Goal: Information Seeking & Learning: Learn about a topic

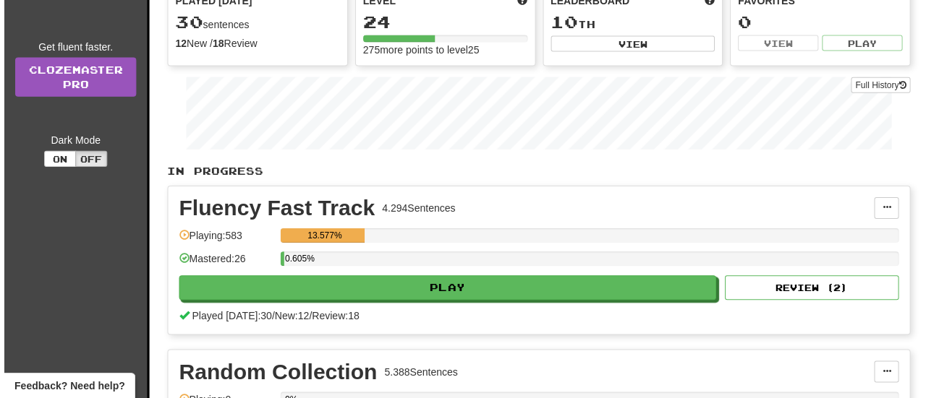
scroll to position [148, 0]
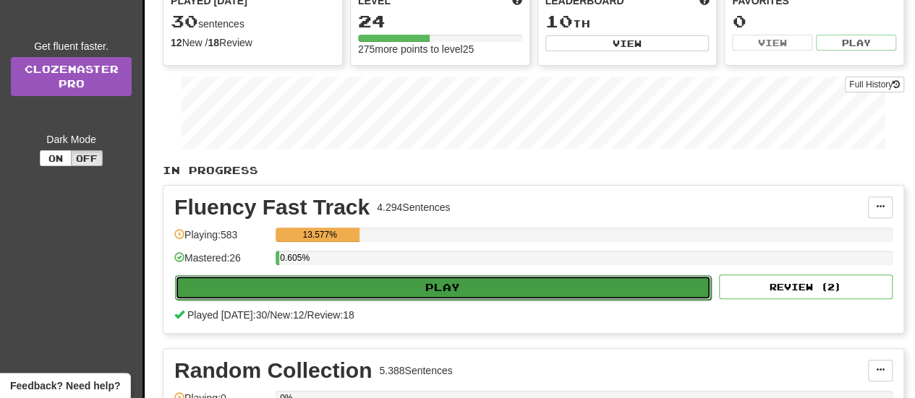
click at [561, 285] on button "Play" at bounding box center [443, 288] width 536 height 25
select select "**"
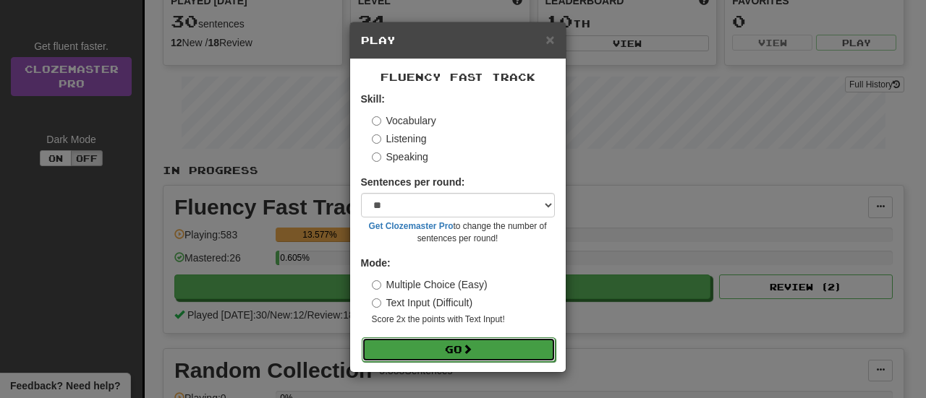
click at [526, 352] on button "Go" at bounding box center [459, 350] width 194 height 25
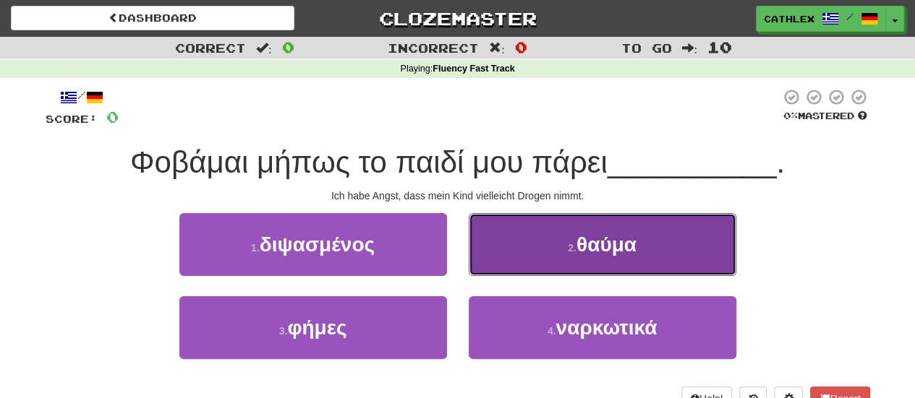
click at [508, 253] on button "2 . θαύμα" at bounding box center [603, 244] width 268 height 63
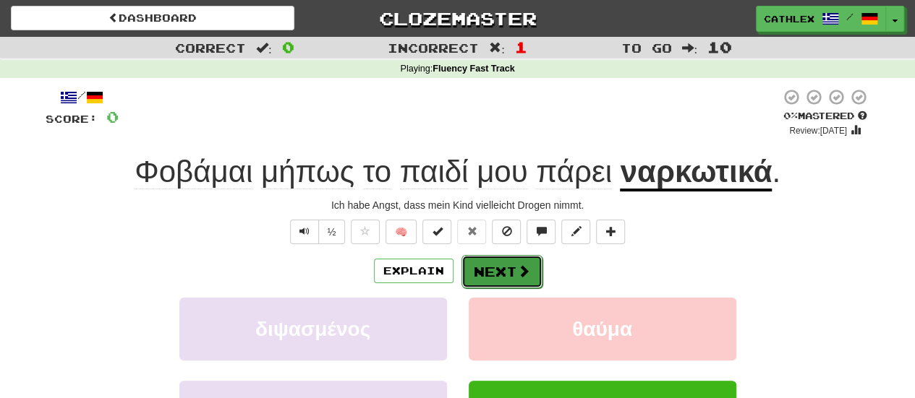
click at [500, 276] on button "Next" at bounding box center [501, 271] width 81 height 33
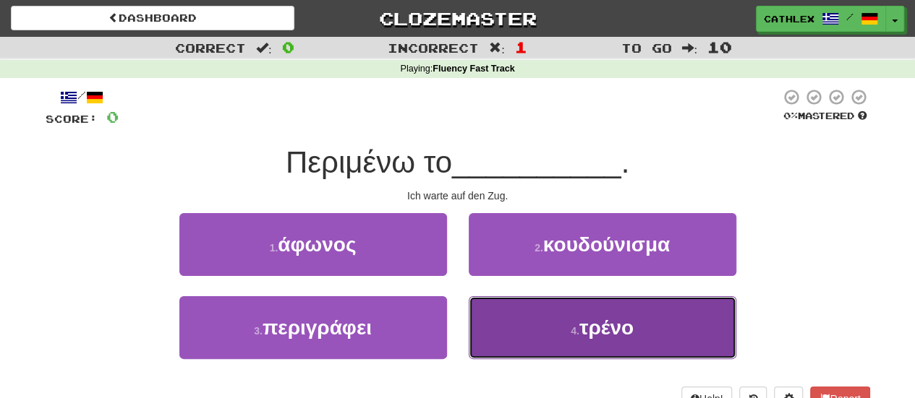
click at [479, 304] on button "4 . τρένο" at bounding box center [603, 327] width 268 height 63
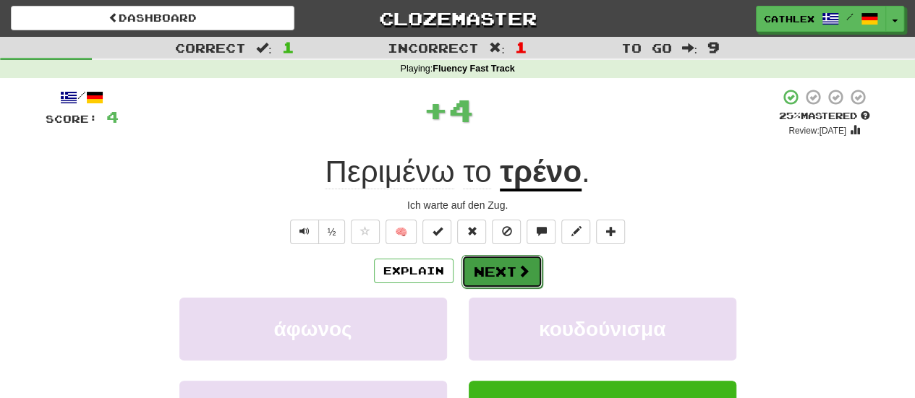
click at [490, 265] on button "Next" at bounding box center [501, 271] width 81 height 33
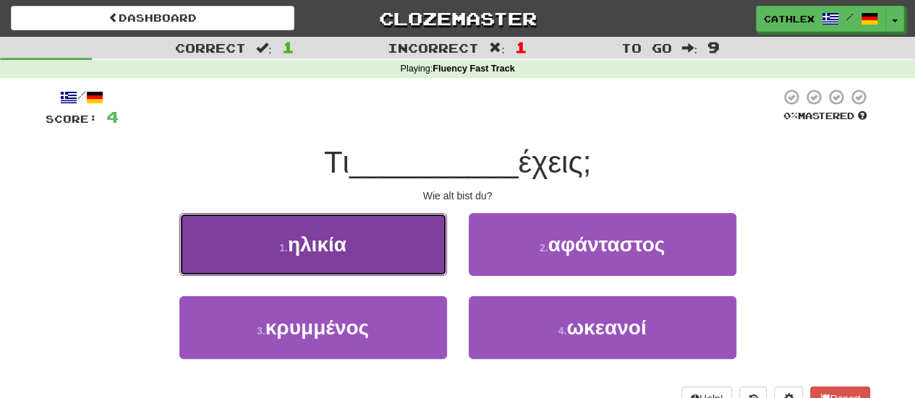
click at [405, 265] on button "1 . ηλικία" at bounding box center [313, 244] width 268 height 63
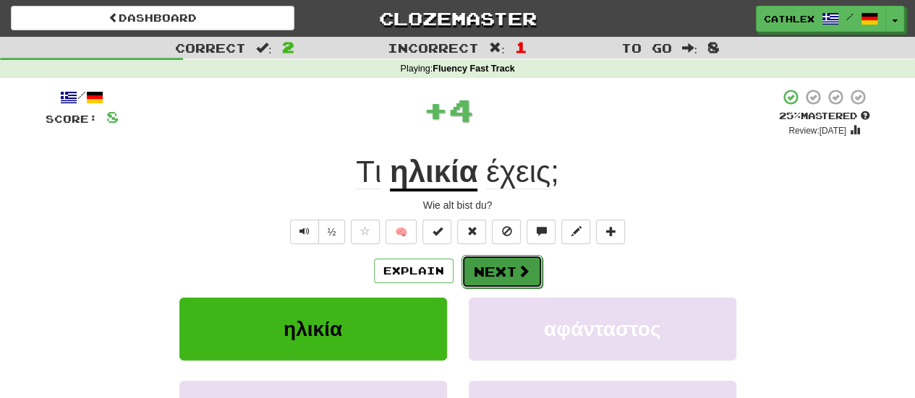
click at [486, 273] on button "Next" at bounding box center [501, 271] width 81 height 33
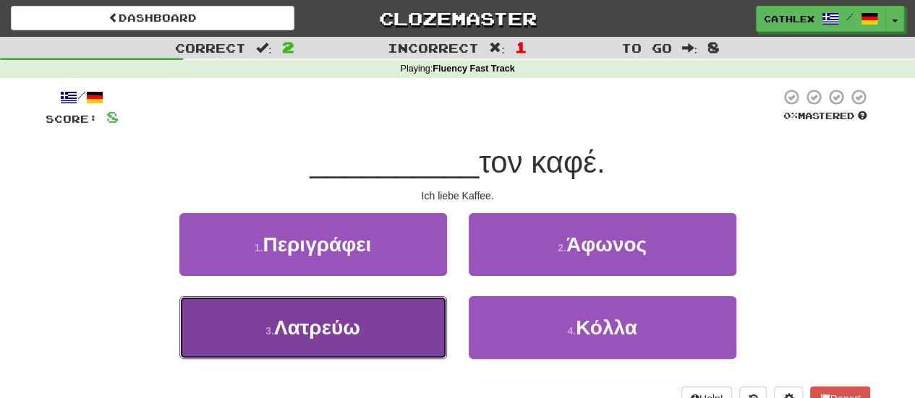
click at [392, 330] on button "3 . Λατρεύω" at bounding box center [313, 327] width 268 height 63
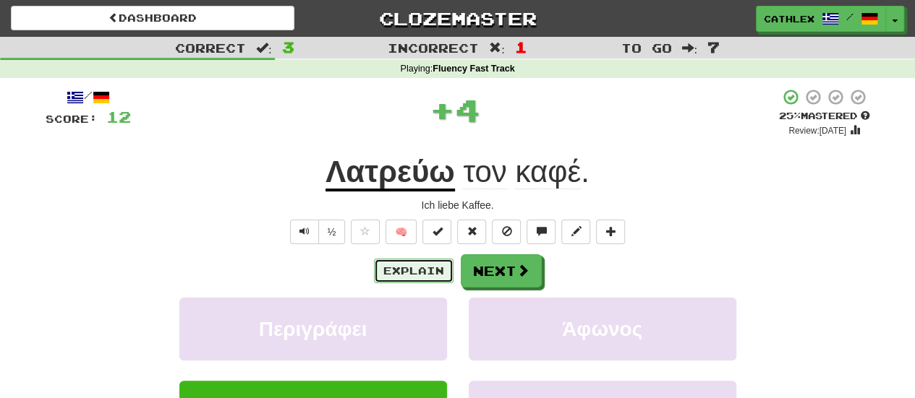
click at [404, 278] on button "Explain" at bounding box center [414, 271] width 80 height 25
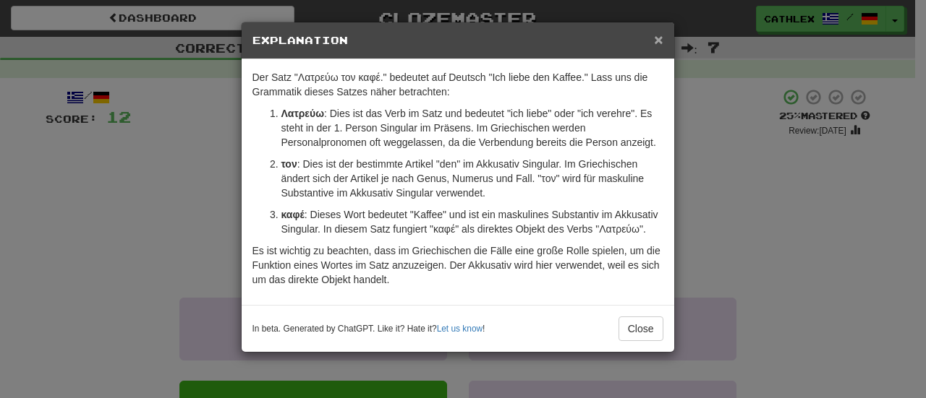
click at [660, 46] on span "×" at bounding box center [658, 39] width 9 height 17
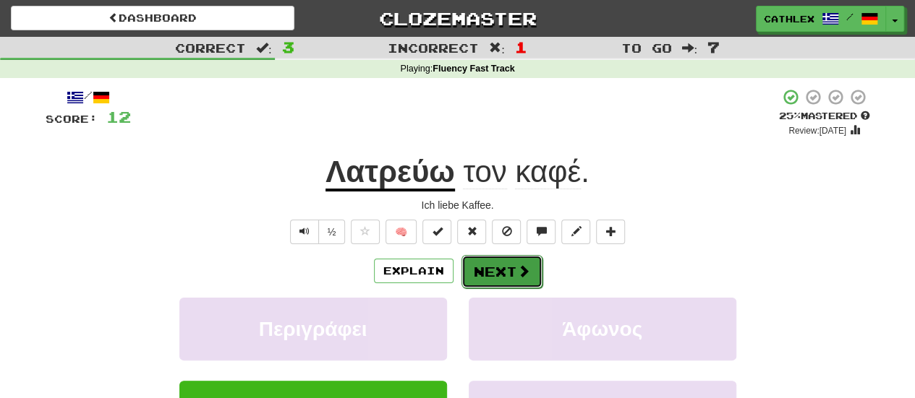
click at [524, 257] on button "Next" at bounding box center [501, 271] width 81 height 33
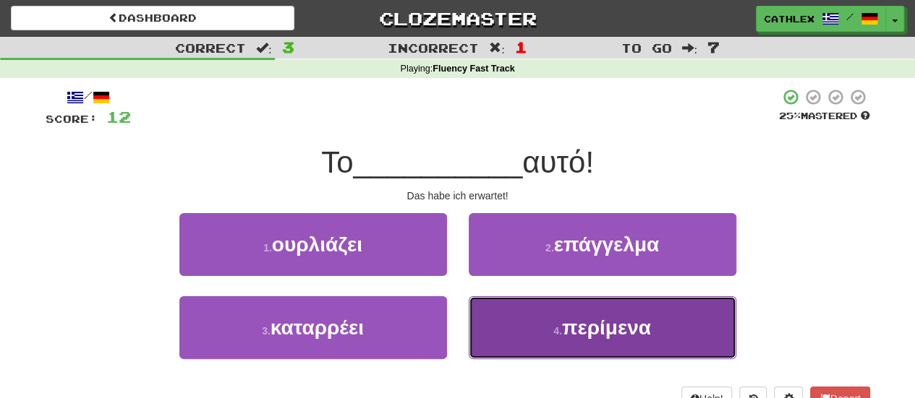
click at [569, 311] on button "4 . περίμενα" at bounding box center [603, 327] width 268 height 63
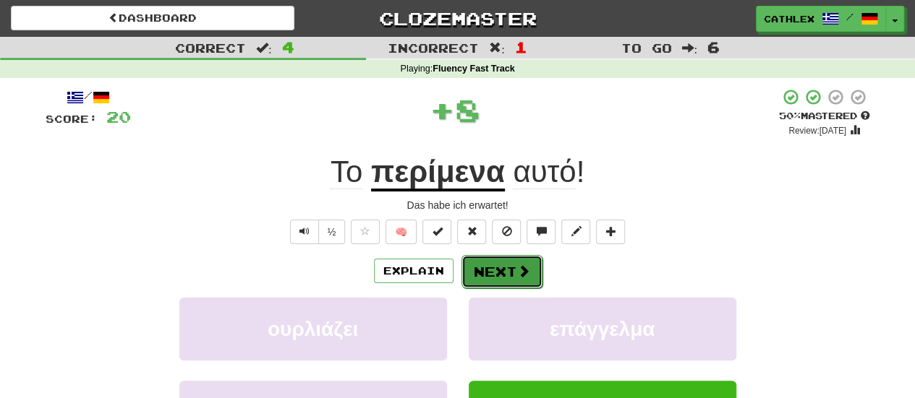
click at [508, 269] on button "Next" at bounding box center [501, 271] width 81 height 33
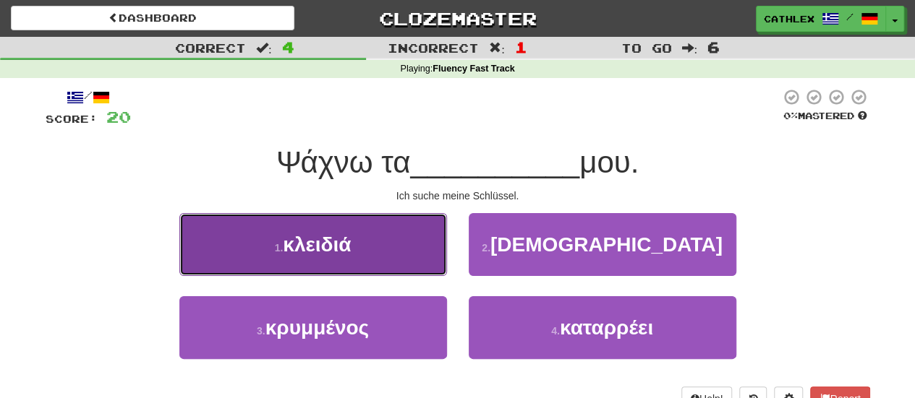
click at [407, 257] on button "1 . κλειδιά" at bounding box center [313, 244] width 268 height 63
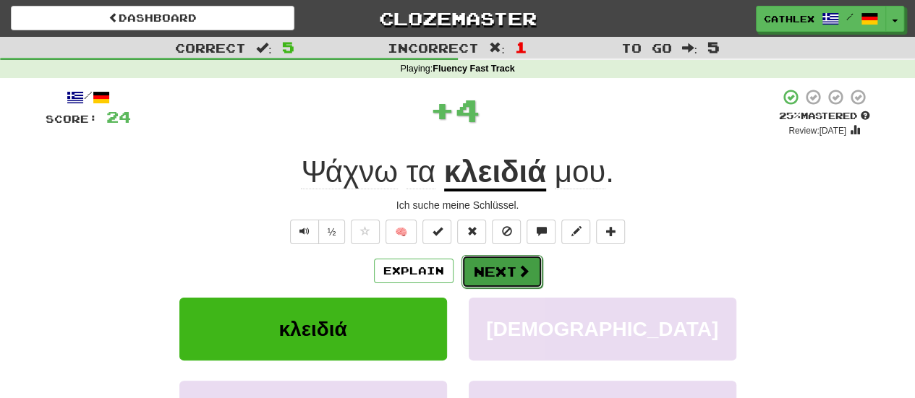
click at [517, 276] on span at bounding box center [523, 271] width 13 height 13
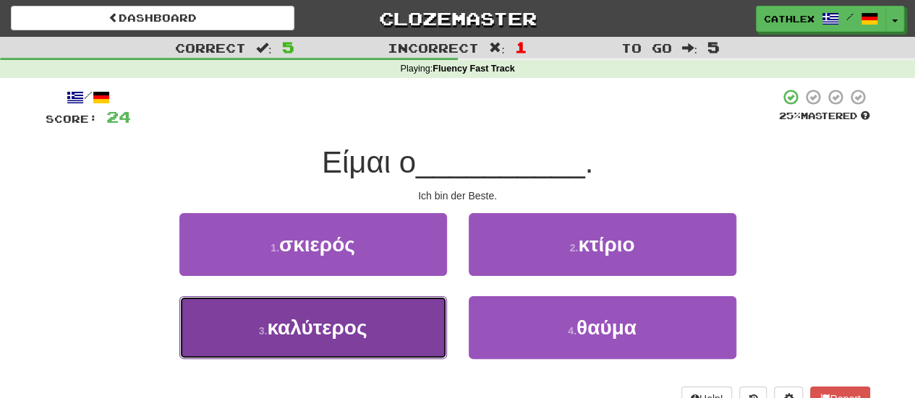
click at [411, 336] on button "3 . καλύτερος" at bounding box center [313, 327] width 268 height 63
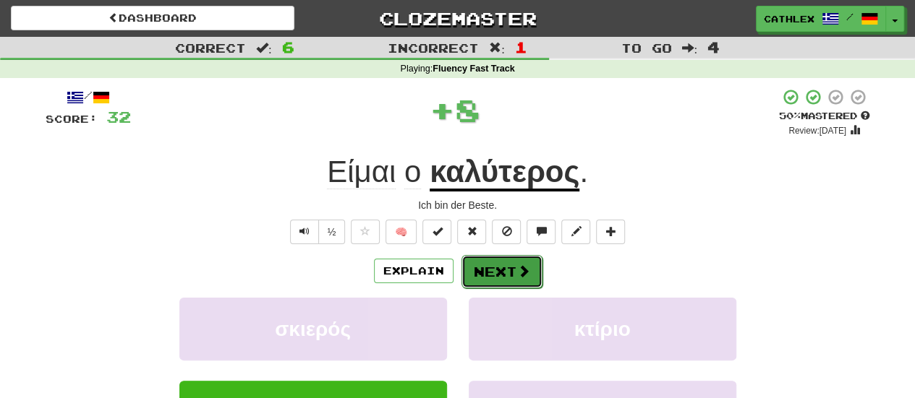
click at [527, 284] on button "Next" at bounding box center [501, 271] width 81 height 33
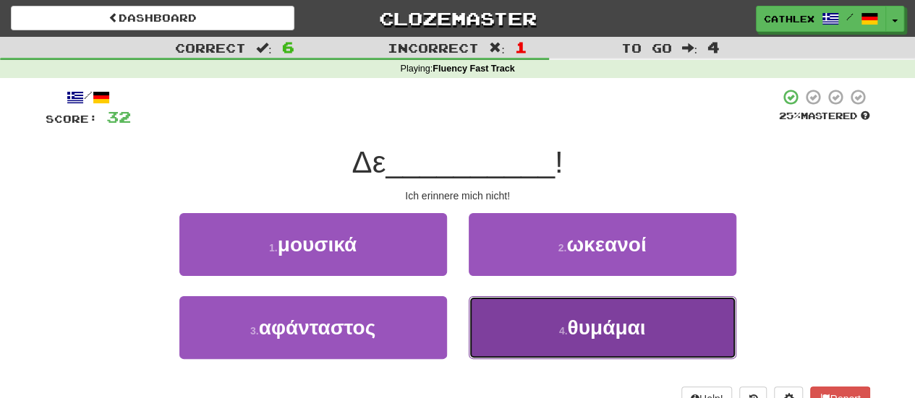
click at [502, 343] on button "4 . θυμάμαι" at bounding box center [603, 327] width 268 height 63
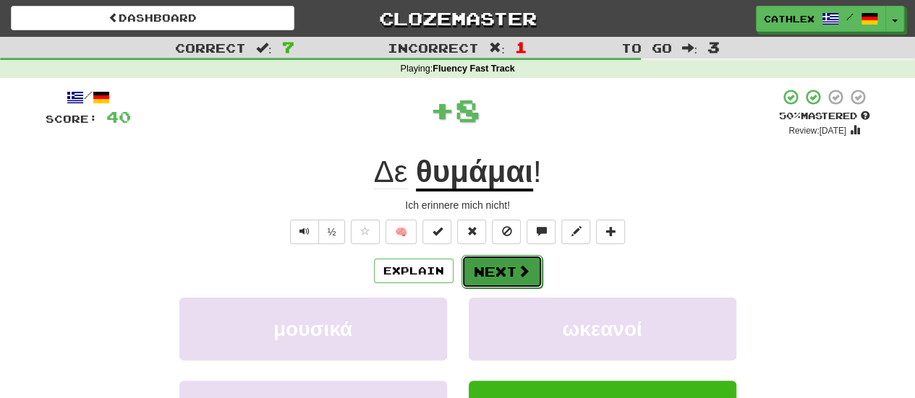
click at [477, 267] on button "Next" at bounding box center [501, 271] width 81 height 33
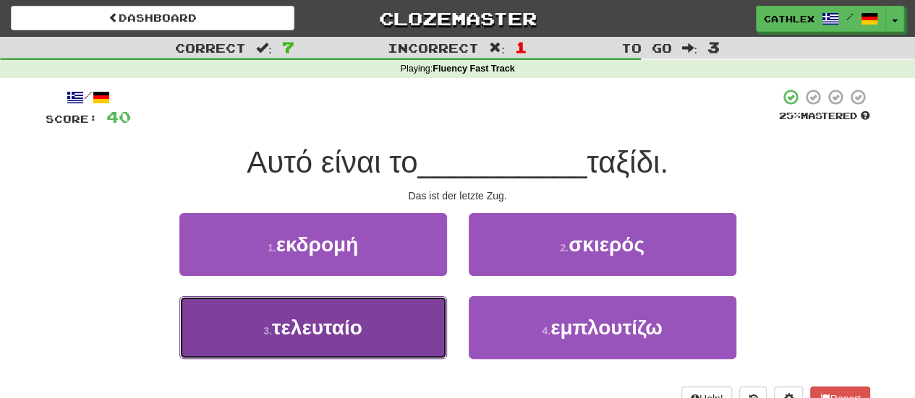
click at [419, 302] on button "3 . τελευταίο" at bounding box center [313, 327] width 268 height 63
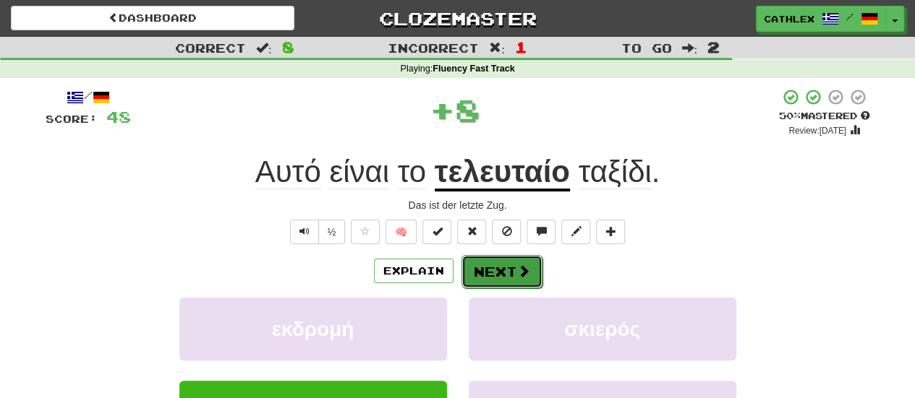
click at [486, 273] on button "Next" at bounding box center [501, 271] width 81 height 33
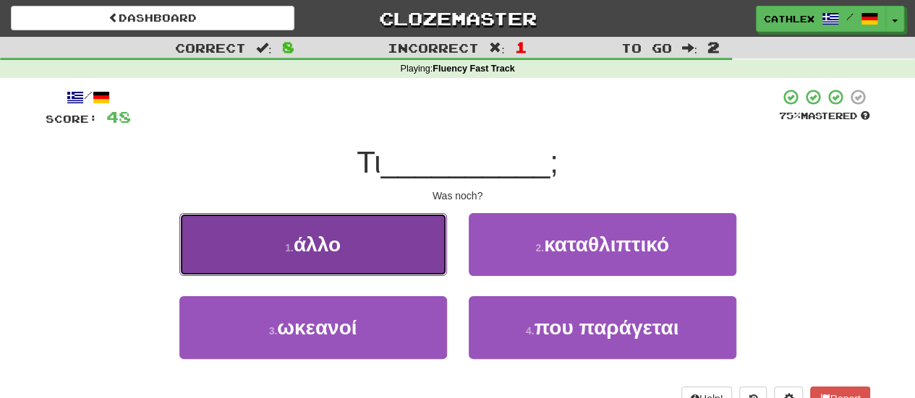
click at [415, 254] on button "1 . άλλο" at bounding box center [313, 244] width 268 height 63
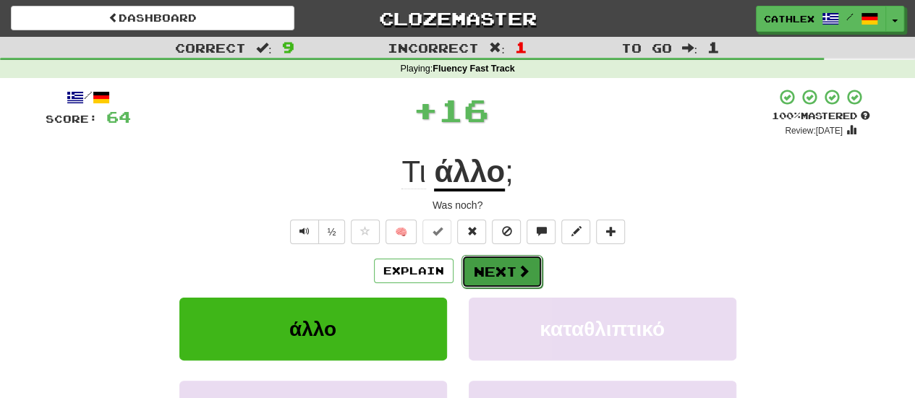
click at [474, 262] on button "Next" at bounding box center [501, 271] width 81 height 33
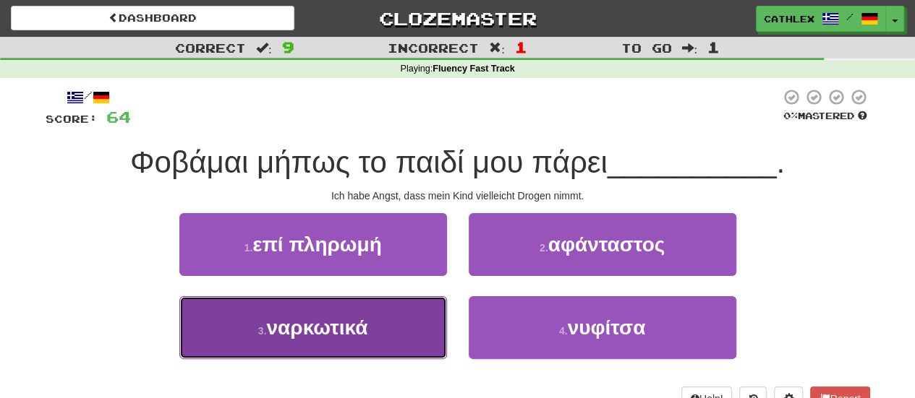
click at [381, 321] on button "3 . ναρκωτικά" at bounding box center [313, 327] width 268 height 63
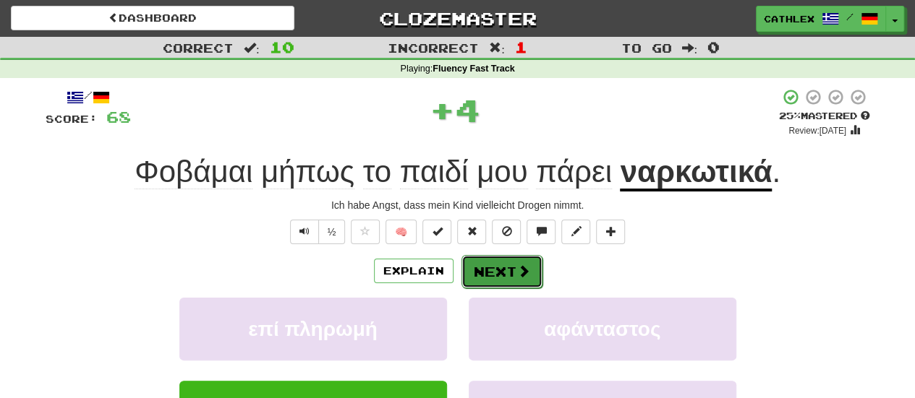
click at [495, 280] on button "Next" at bounding box center [501, 271] width 81 height 33
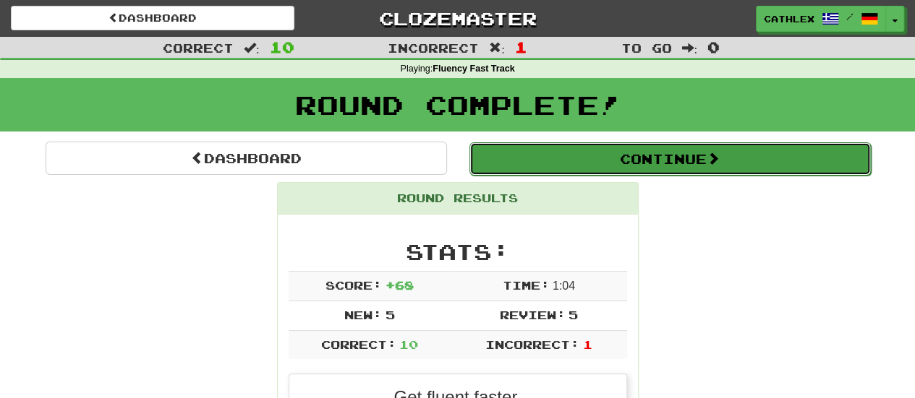
click at [552, 156] on button "Continue" at bounding box center [669, 158] width 401 height 33
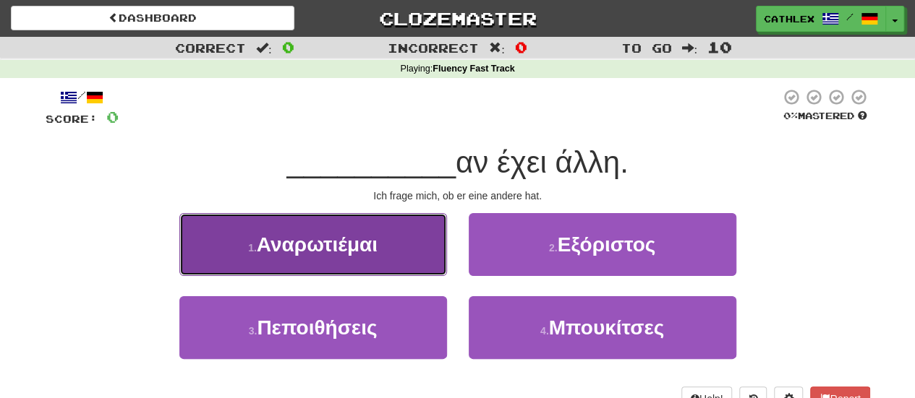
click at [433, 257] on button "1 . Αναρωτιέμαι" at bounding box center [313, 244] width 268 height 63
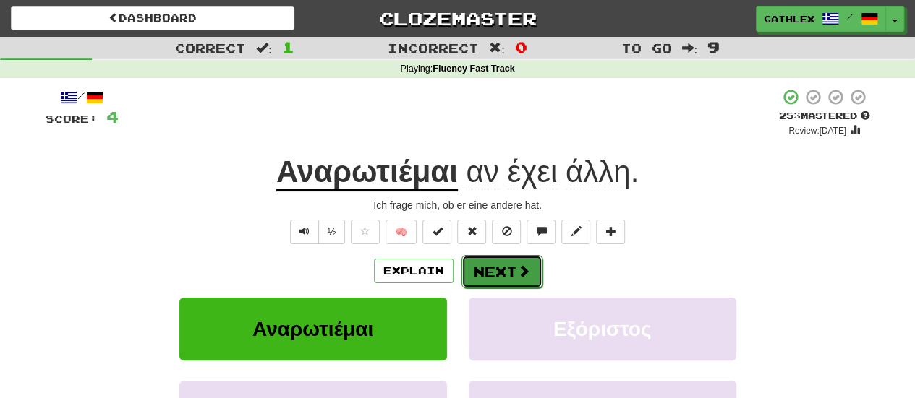
click at [499, 265] on button "Next" at bounding box center [501, 271] width 81 height 33
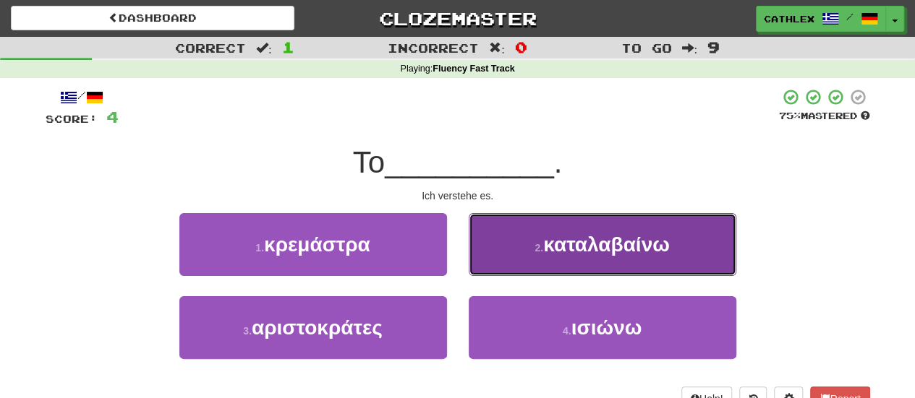
click at [490, 248] on button "2 . καταλαβαίνω" at bounding box center [603, 244] width 268 height 63
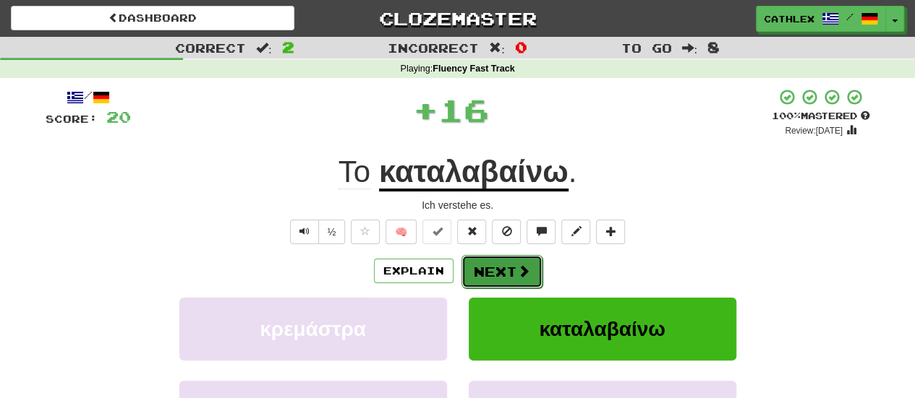
click at [490, 263] on button "Next" at bounding box center [501, 271] width 81 height 33
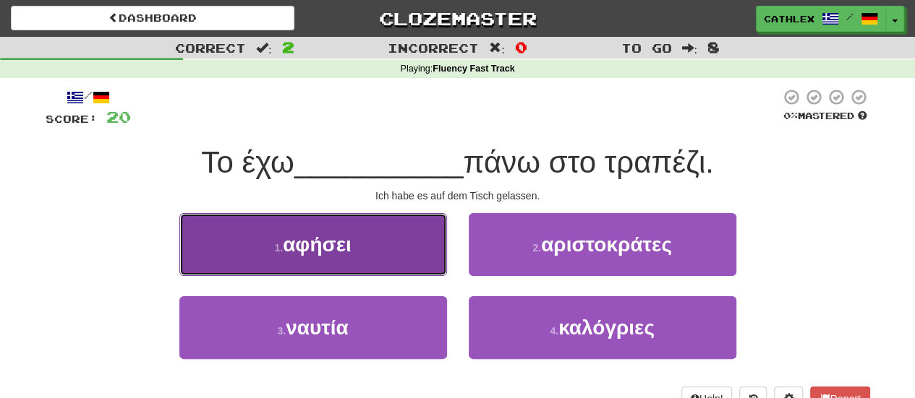
click at [438, 254] on button "1 . αφήσει" at bounding box center [313, 244] width 268 height 63
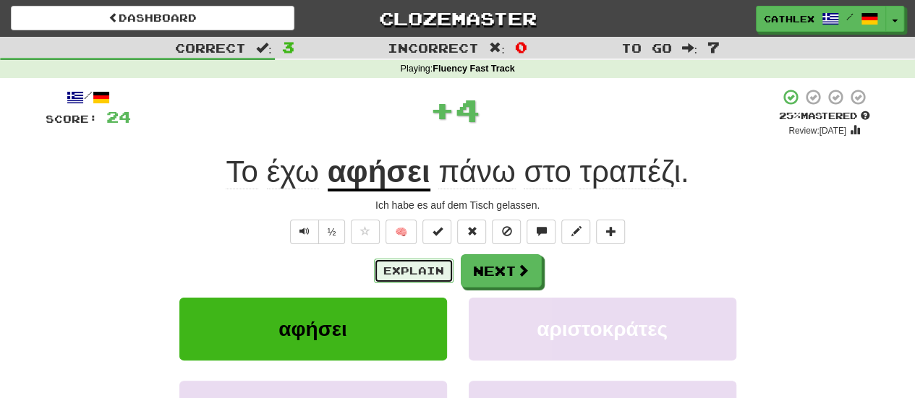
click at [414, 263] on button "Explain" at bounding box center [414, 271] width 80 height 25
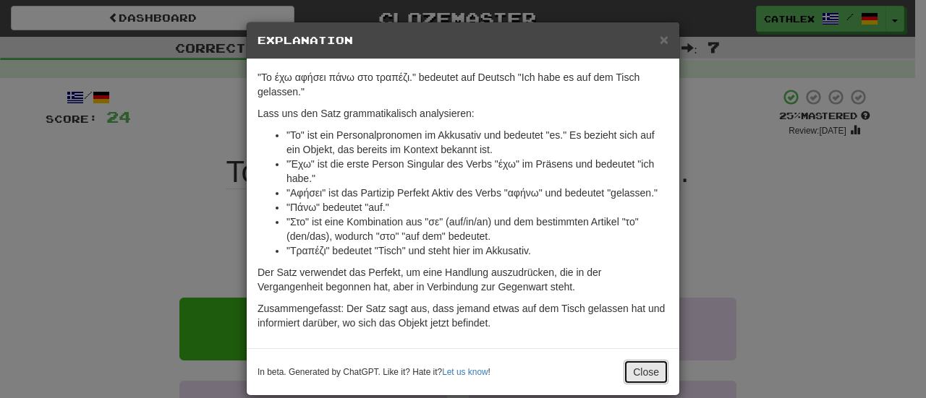
click at [646, 372] on button "Close" at bounding box center [645, 372] width 45 height 25
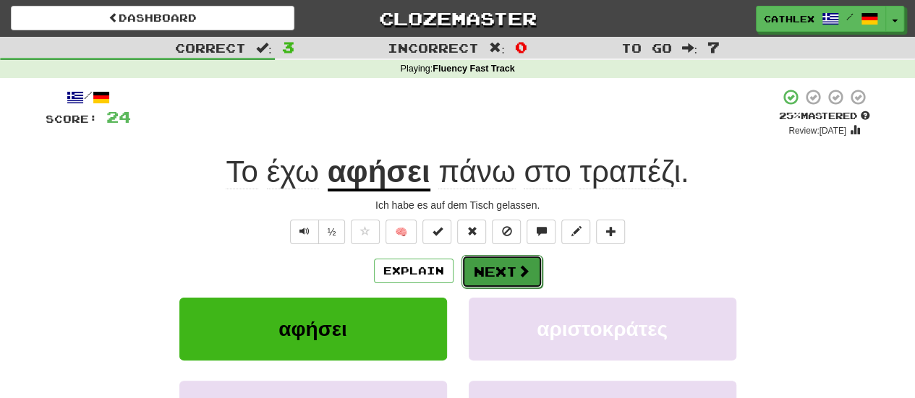
click at [502, 267] on button "Next" at bounding box center [501, 271] width 81 height 33
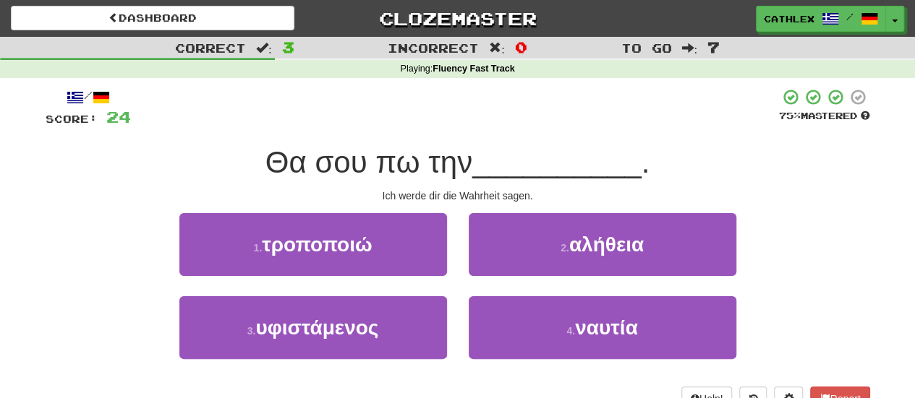
click at [466, 236] on div "2 . αλήθεια" at bounding box center [602, 254] width 289 height 83
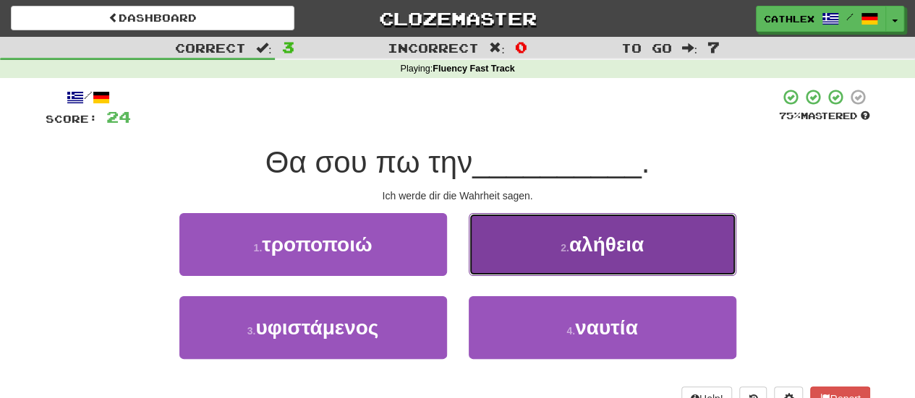
click at [489, 242] on button "2 . αλήθεια" at bounding box center [603, 244] width 268 height 63
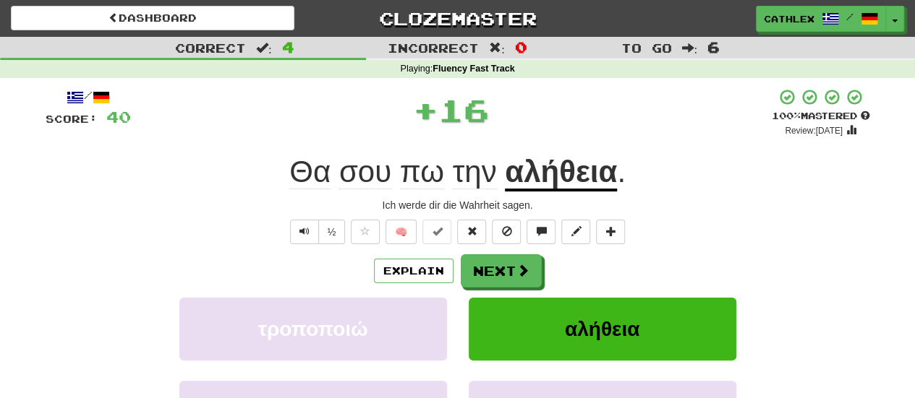
click at [490, 253] on div "/ Score: 40 + 16 100 % Mastered Review: 2026-03-18 Θα σου πω την αλήθεια . Ich …" at bounding box center [458, 314] width 824 height 453
click at [492, 261] on button "Next" at bounding box center [501, 271] width 81 height 33
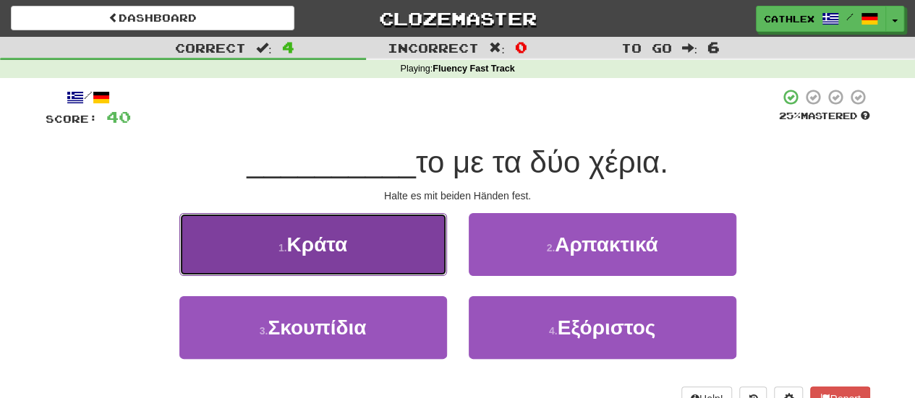
click at [422, 268] on button "1 . Κράτα" at bounding box center [313, 244] width 268 height 63
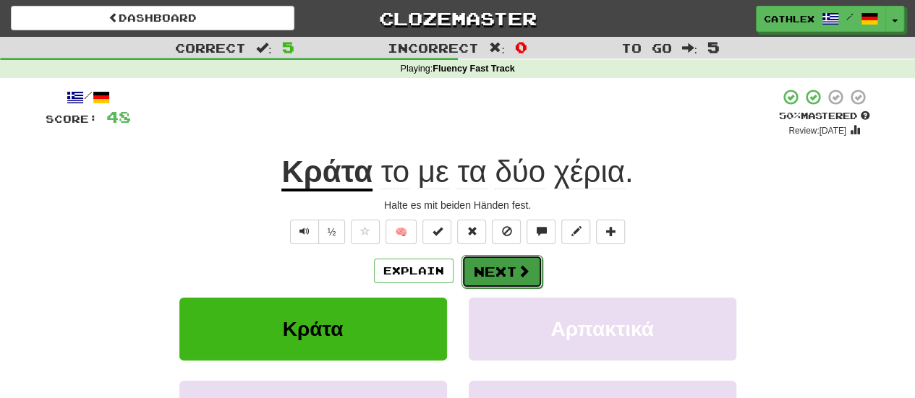
click at [487, 271] on button "Next" at bounding box center [501, 271] width 81 height 33
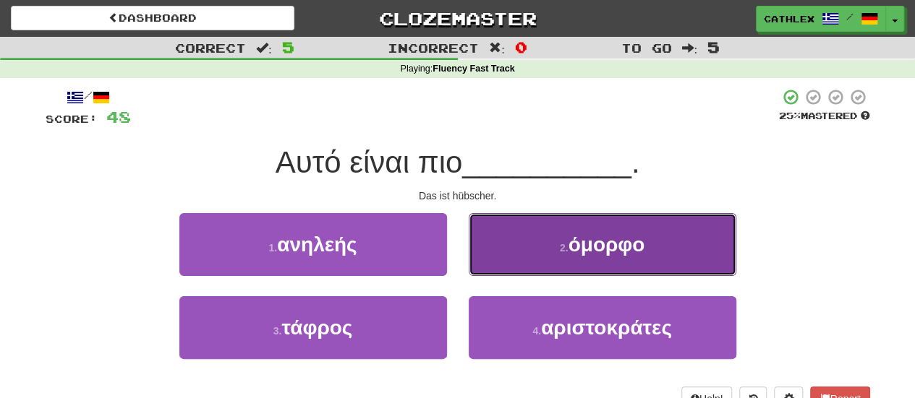
click at [492, 267] on button "2 . όμορφο" at bounding box center [603, 244] width 268 height 63
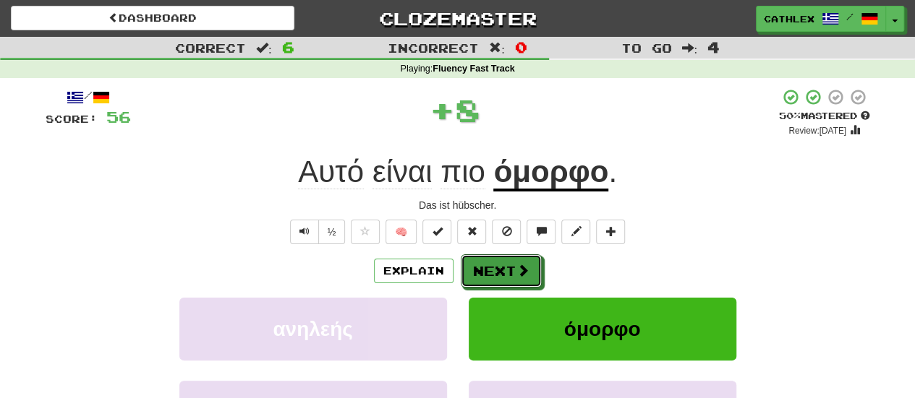
click at [492, 267] on button "Next" at bounding box center [501, 271] width 81 height 33
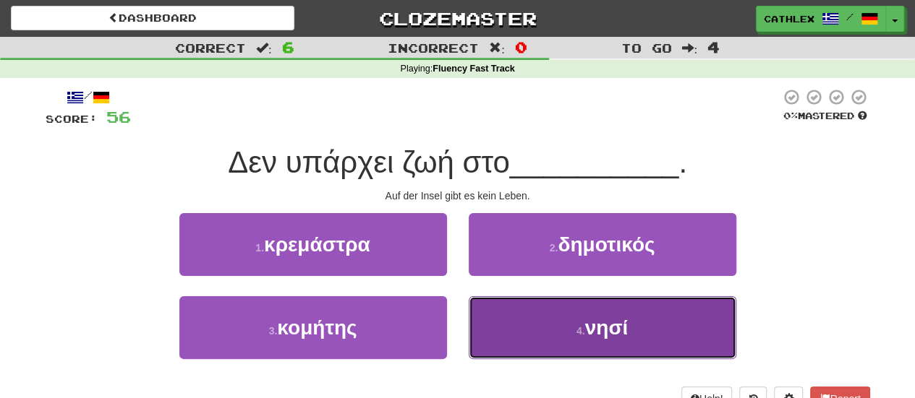
click at [479, 313] on button "4 . νησί" at bounding box center [603, 327] width 268 height 63
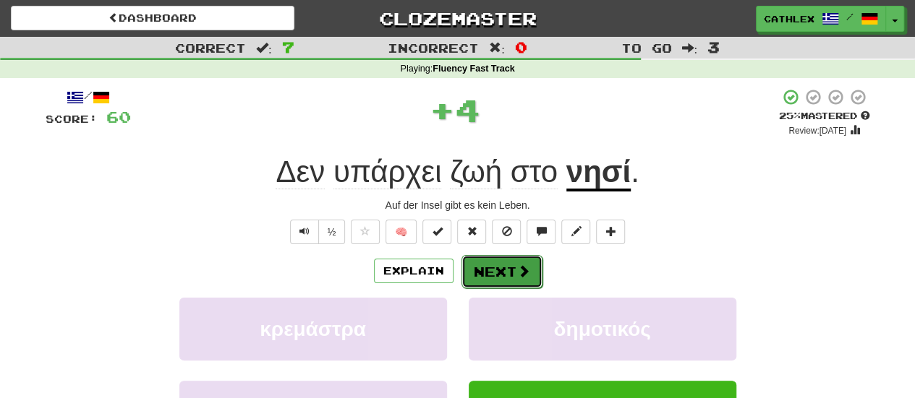
click at [490, 266] on button "Next" at bounding box center [501, 271] width 81 height 33
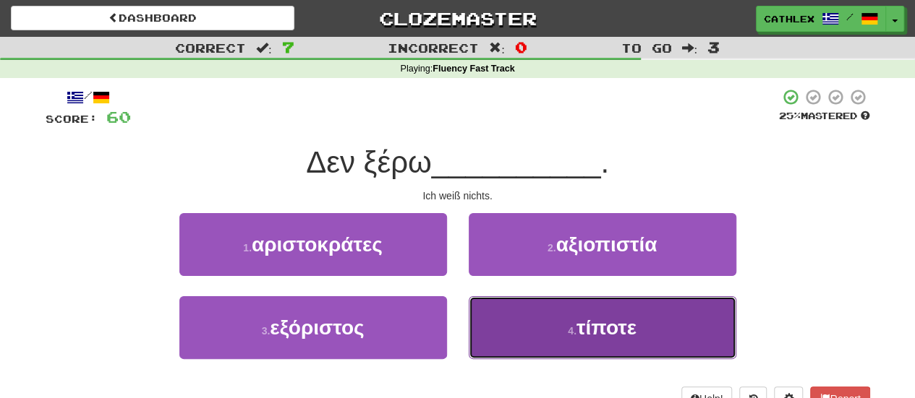
click at [509, 314] on button "4 . τίποτε" at bounding box center [603, 327] width 268 height 63
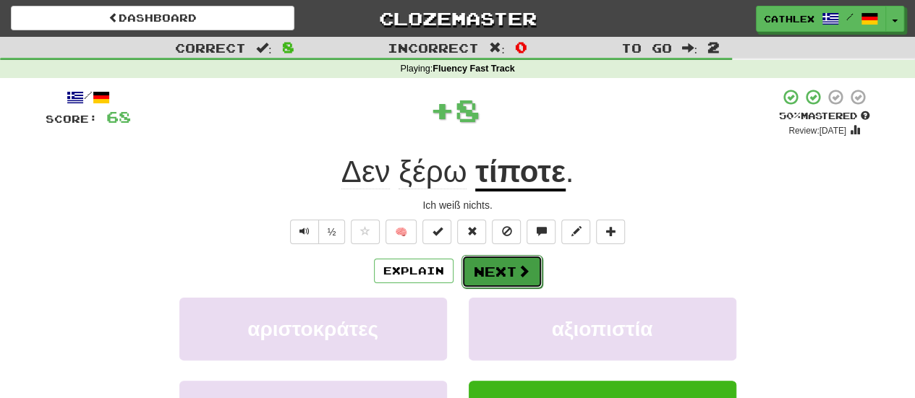
click at [503, 280] on button "Next" at bounding box center [501, 271] width 81 height 33
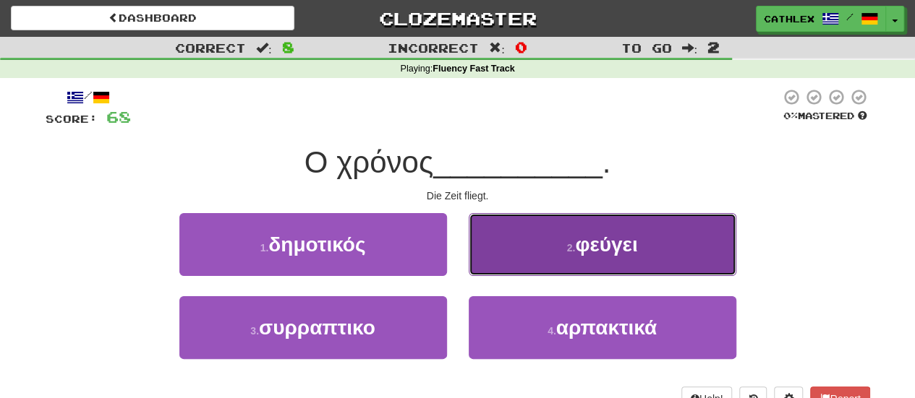
click at [498, 271] on button "2 . φεύγει" at bounding box center [603, 244] width 268 height 63
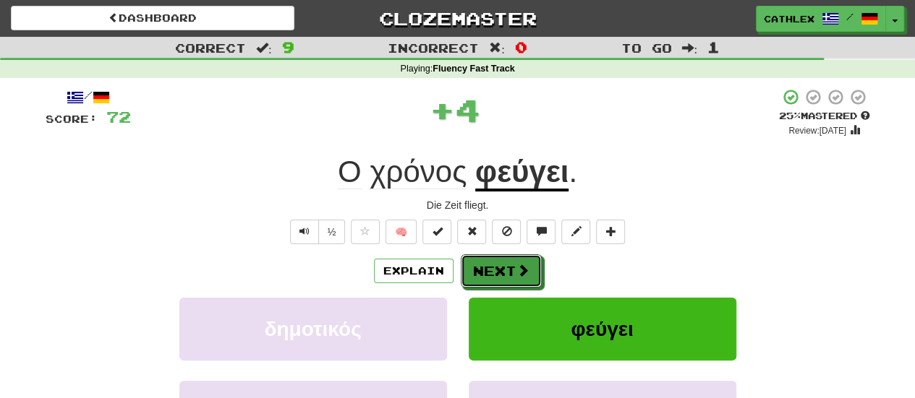
click at [498, 271] on button "Next" at bounding box center [501, 271] width 81 height 33
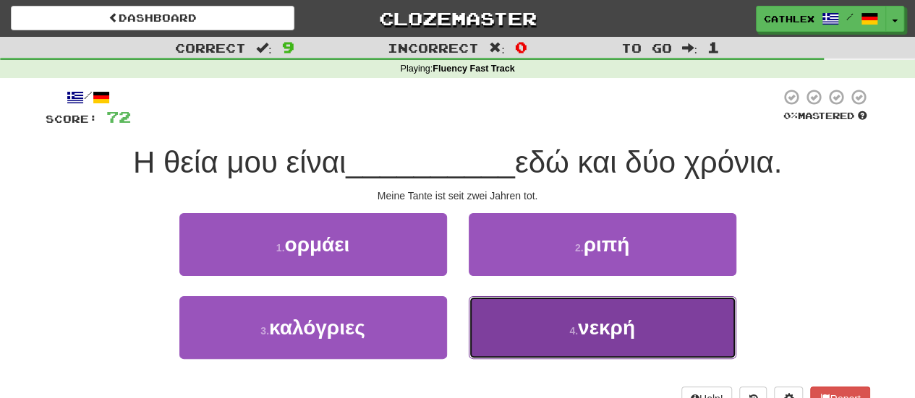
click at [478, 318] on button "4 . νεκρή" at bounding box center [603, 327] width 268 height 63
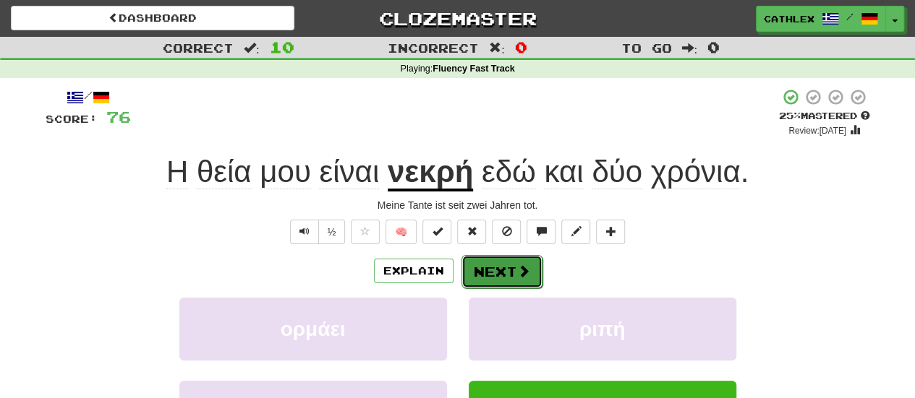
click at [499, 268] on button "Next" at bounding box center [501, 271] width 81 height 33
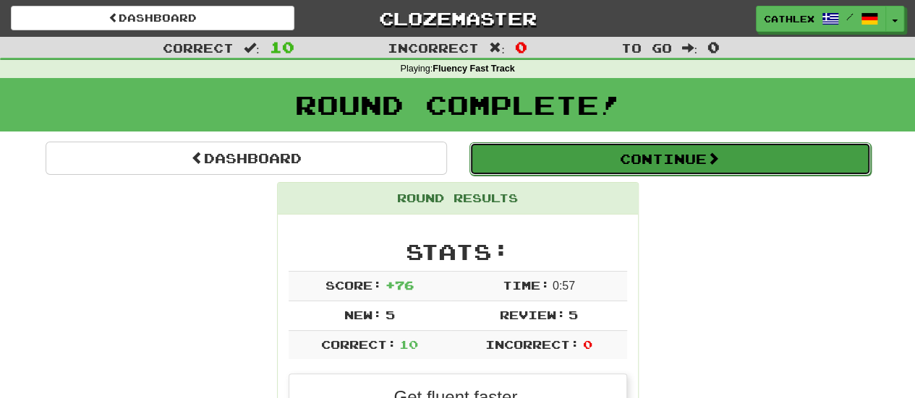
click at [521, 153] on button "Continue" at bounding box center [669, 158] width 401 height 33
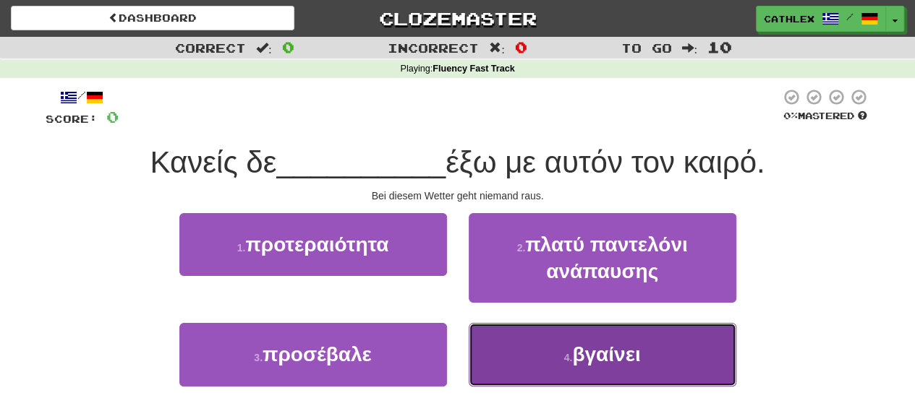
click at [516, 343] on button "4 . βγαίνει" at bounding box center [603, 354] width 268 height 63
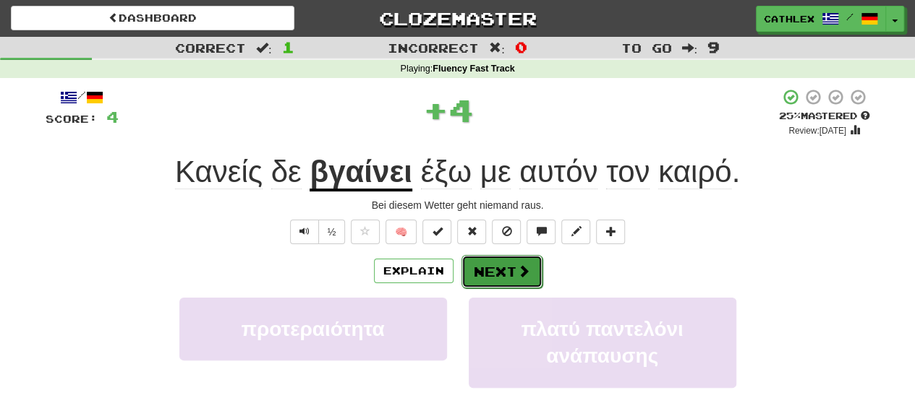
click at [502, 273] on button "Next" at bounding box center [501, 271] width 81 height 33
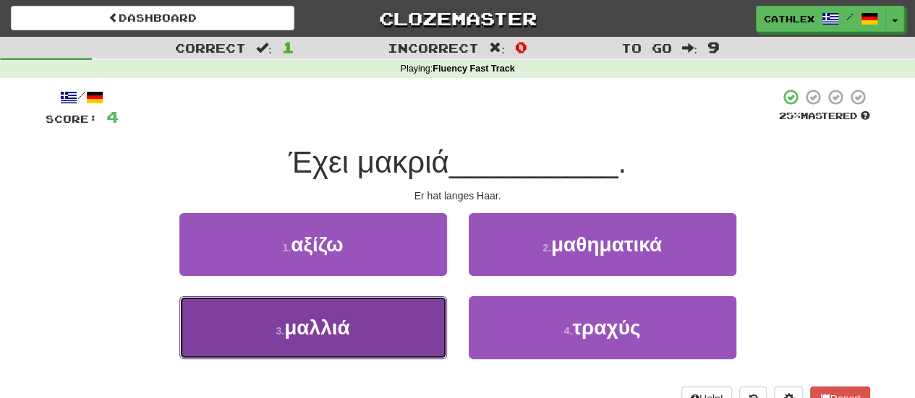
click at [431, 334] on button "3 . μαλλιά" at bounding box center [313, 327] width 268 height 63
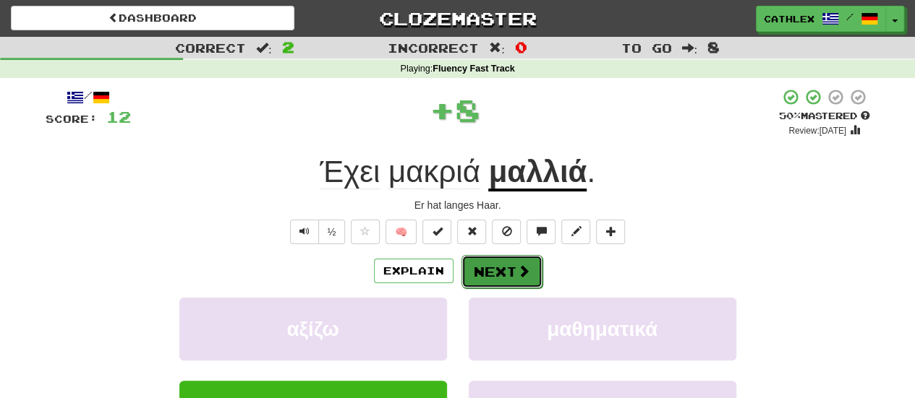
click at [532, 258] on button "Next" at bounding box center [501, 271] width 81 height 33
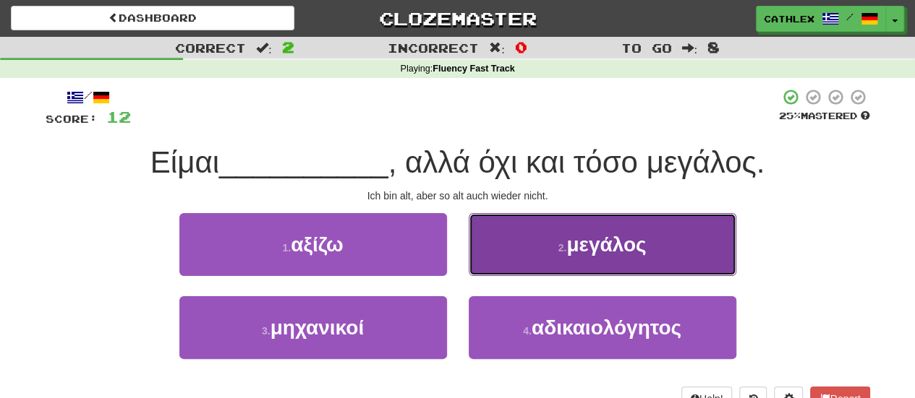
click at [542, 242] on button "2 . μεγάλος" at bounding box center [603, 244] width 268 height 63
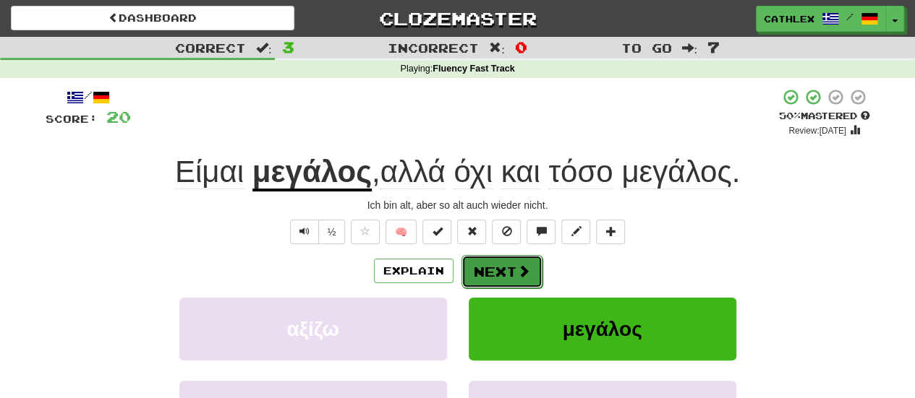
click at [537, 261] on button "Next" at bounding box center [501, 271] width 81 height 33
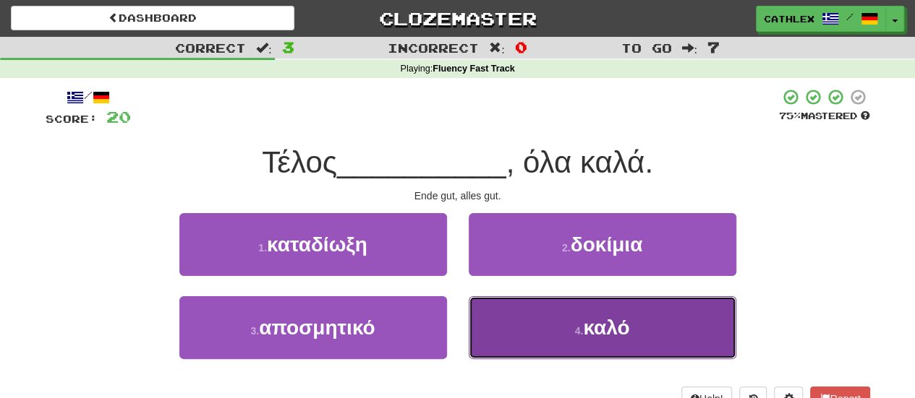
click at [537, 305] on button "4 . καλό" at bounding box center [603, 327] width 268 height 63
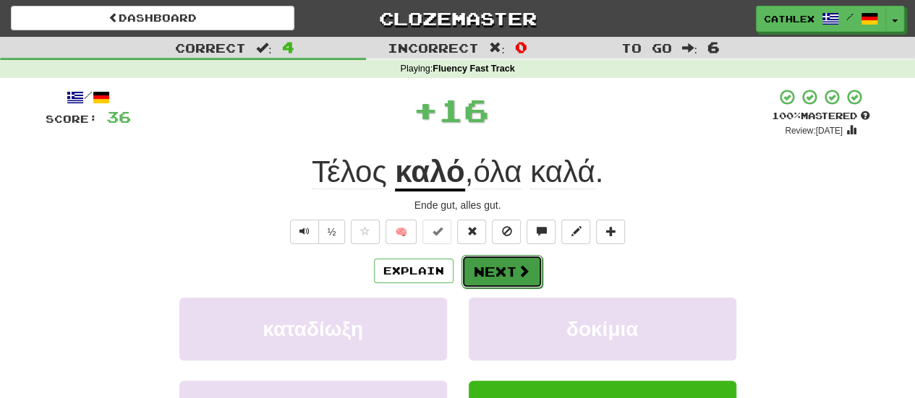
click at [505, 274] on button "Next" at bounding box center [501, 271] width 81 height 33
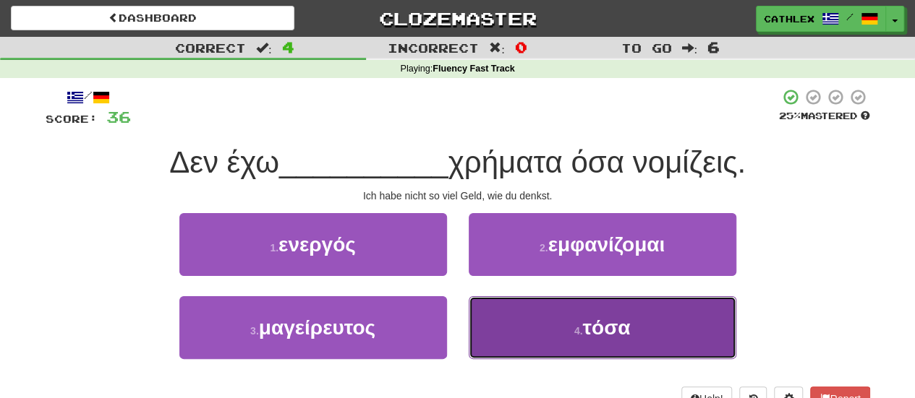
click at [540, 348] on button "4 . τόσα" at bounding box center [603, 327] width 268 height 63
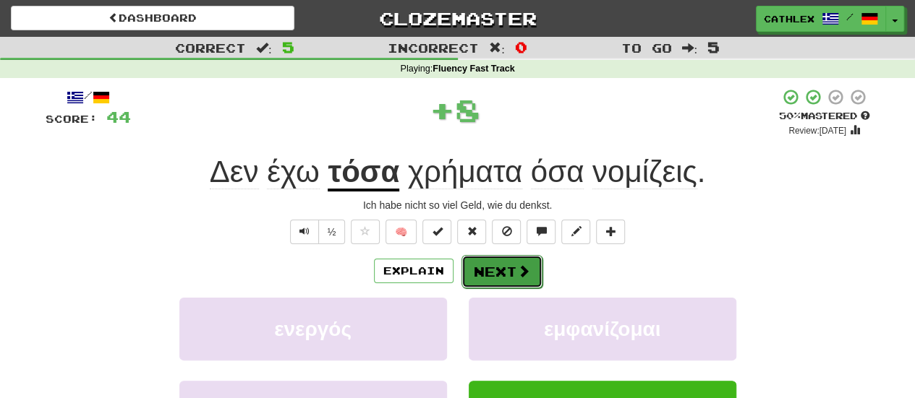
click at [509, 276] on button "Next" at bounding box center [501, 271] width 81 height 33
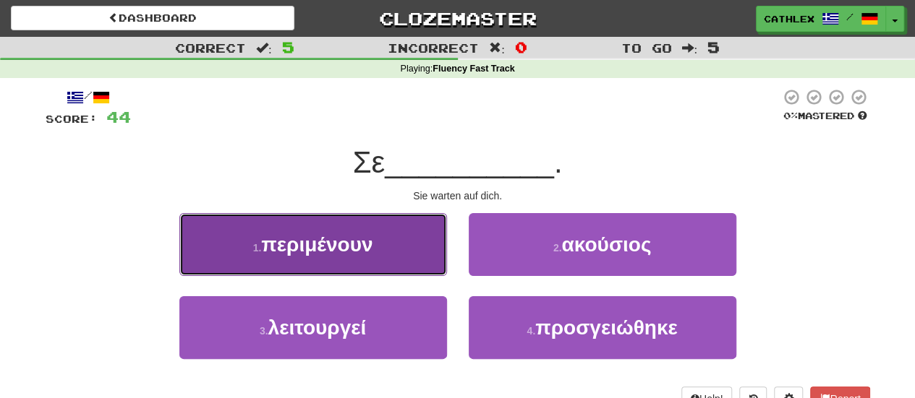
click at [419, 254] on button "1 . περιμένουν" at bounding box center [313, 244] width 268 height 63
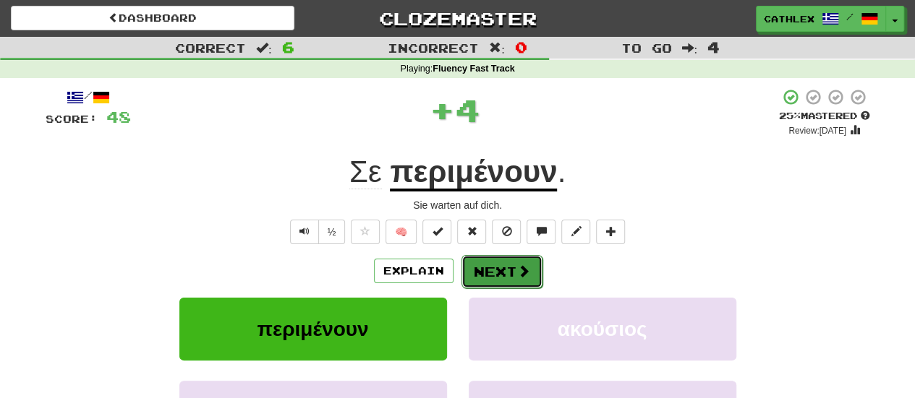
click at [490, 261] on button "Next" at bounding box center [501, 271] width 81 height 33
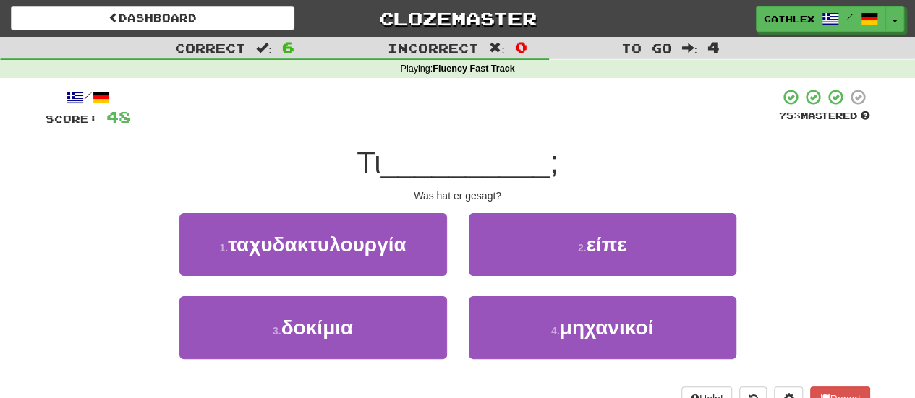
click at [467, 264] on div "2 . είπε" at bounding box center [602, 254] width 289 height 83
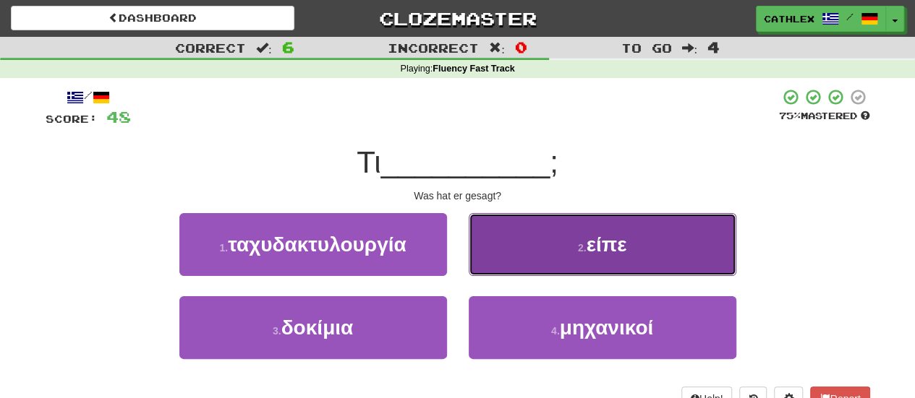
click at [480, 264] on button "2 . είπε" at bounding box center [603, 244] width 268 height 63
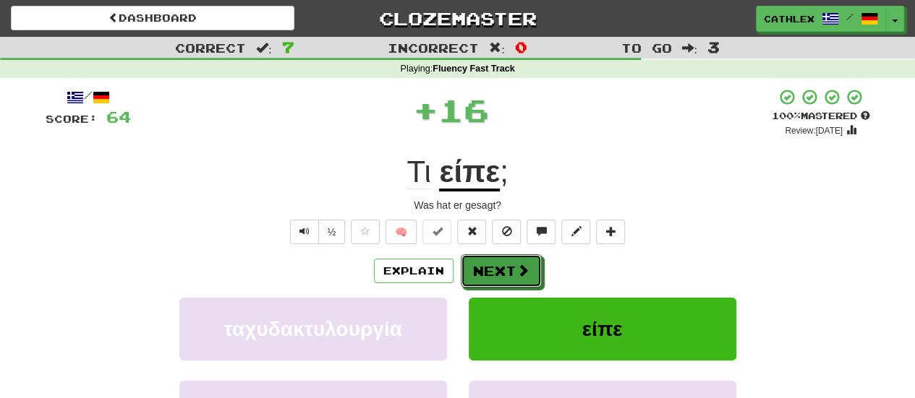
click at [480, 264] on button "Next" at bounding box center [501, 271] width 81 height 33
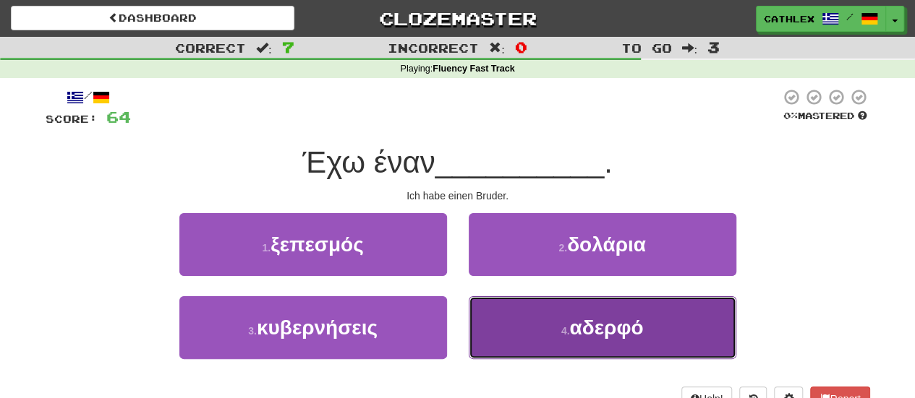
click at [495, 315] on button "4 . αδερφό" at bounding box center [603, 327] width 268 height 63
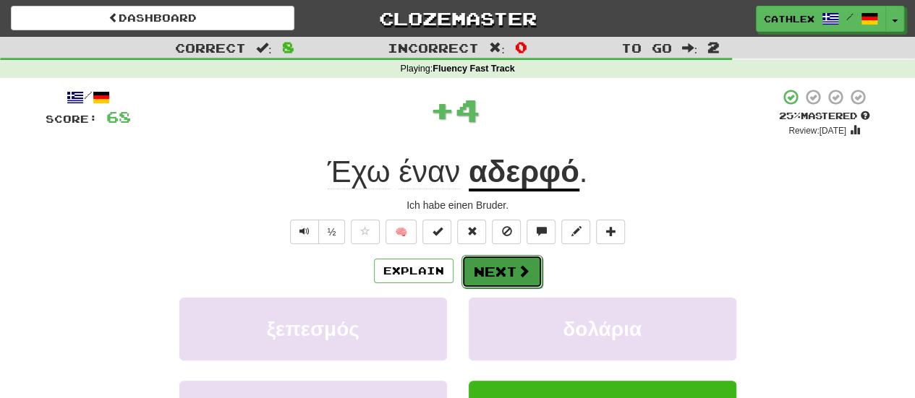
click at [487, 265] on button "Next" at bounding box center [501, 271] width 81 height 33
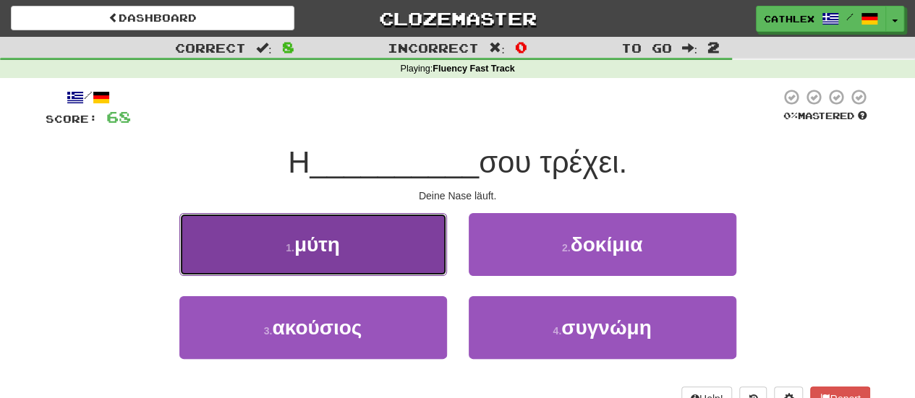
click at [424, 228] on button "1 . μύτη" at bounding box center [313, 244] width 268 height 63
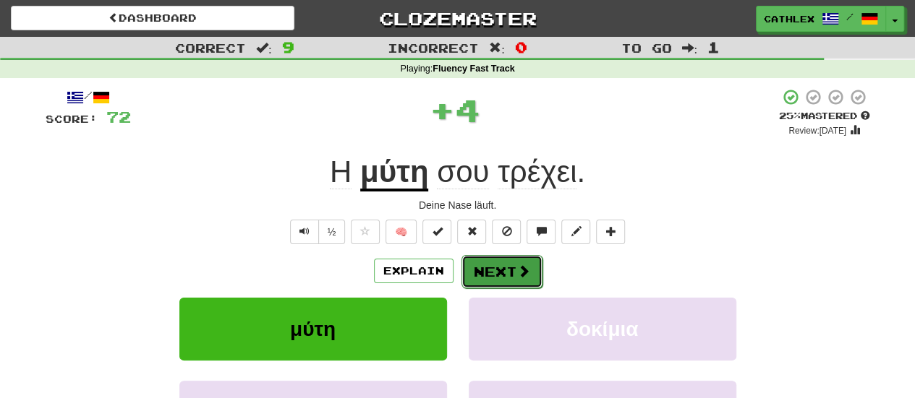
click at [491, 263] on button "Next" at bounding box center [501, 271] width 81 height 33
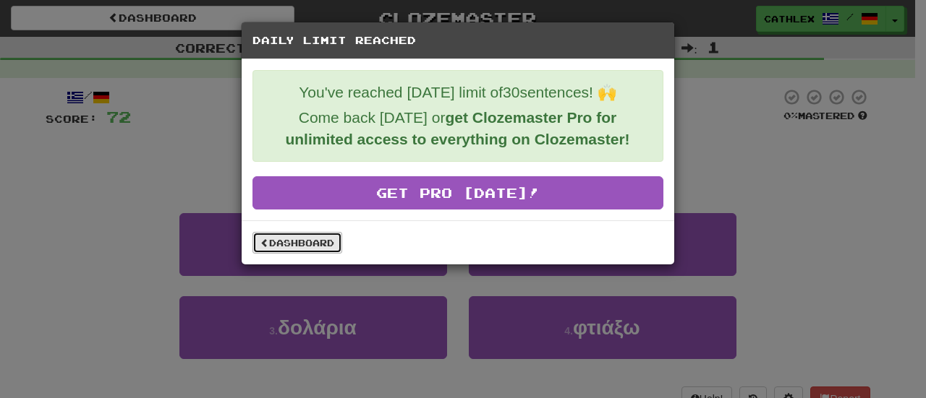
click at [311, 236] on link "Dashboard" at bounding box center [297, 243] width 90 height 22
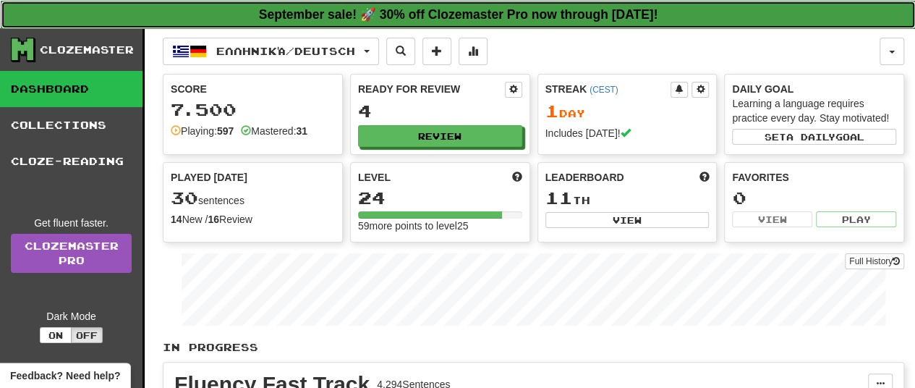
click at [439, 5] on link "September sale! 🚀 30% off Clozemaster Pro now through Sunday September 21!" at bounding box center [458, 15] width 915 height 28
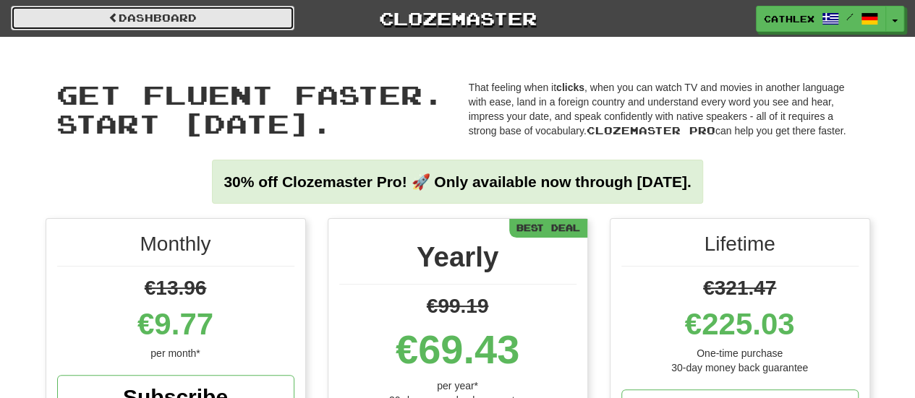
click at [173, 20] on link "Dashboard" at bounding box center [152, 18] width 283 height 25
